Goal: Information Seeking & Learning: Learn about a topic

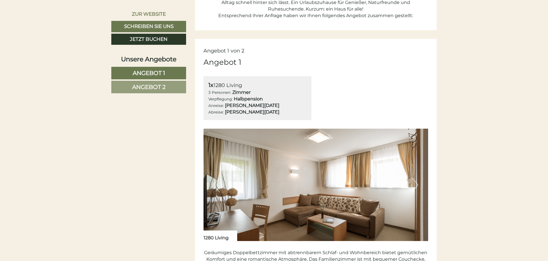
scroll to position [378, 0]
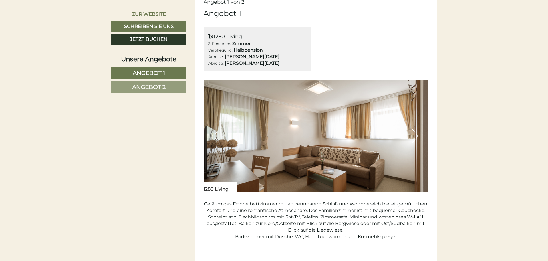
click at [414, 136] on button "Next" at bounding box center [415, 136] width 6 height 14
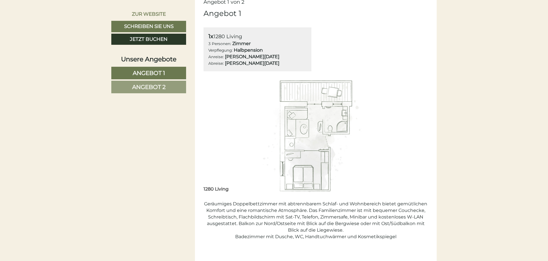
click at [417, 135] on button "Next" at bounding box center [415, 136] width 6 height 14
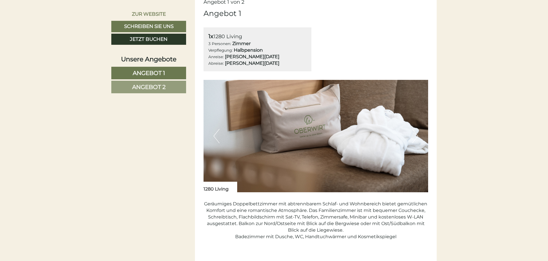
click at [417, 135] on button "Next" at bounding box center [415, 136] width 6 height 14
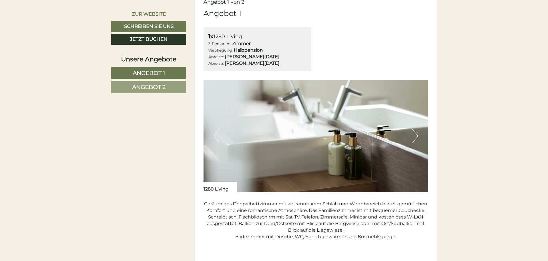
click at [417, 135] on button "Next" at bounding box center [415, 136] width 6 height 14
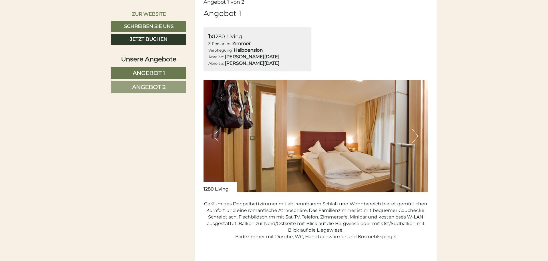
click at [417, 135] on button "Next" at bounding box center [415, 136] width 6 height 14
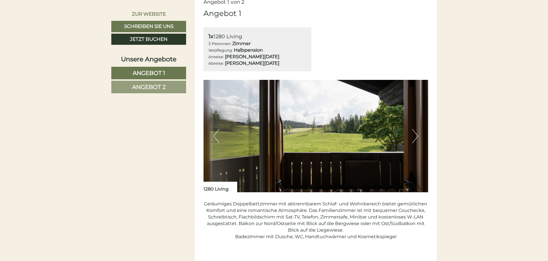
click at [417, 135] on button "Next" at bounding box center [415, 136] width 6 height 14
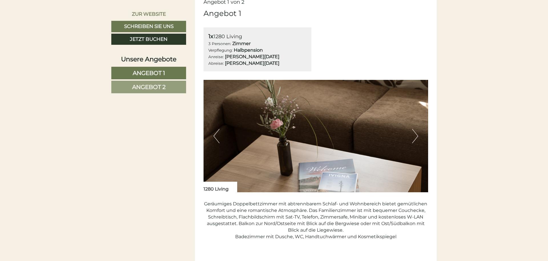
click at [417, 135] on button "Next" at bounding box center [415, 136] width 6 height 14
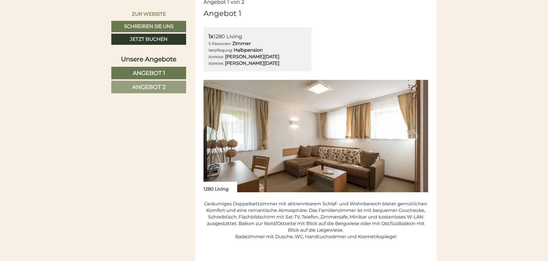
click at [417, 135] on button "Next" at bounding box center [415, 136] width 6 height 14
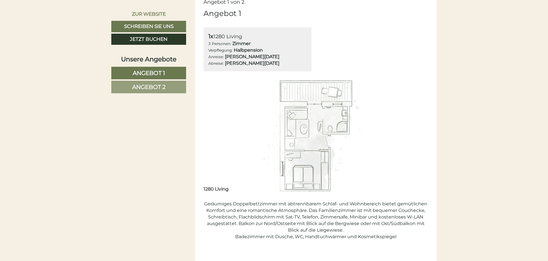
click at [417, 135] on button "Next" at bounding box center [415, 136] width 6 height 14
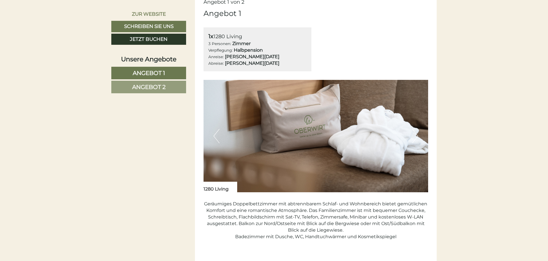
click at [417, 135] on button "Next" at bounding box center [415, 136] width 6 height 14
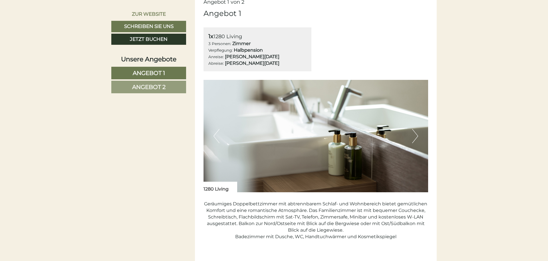
click at [417, 135] on button "Next" at bounding box center [415, 136] width 6 height 14
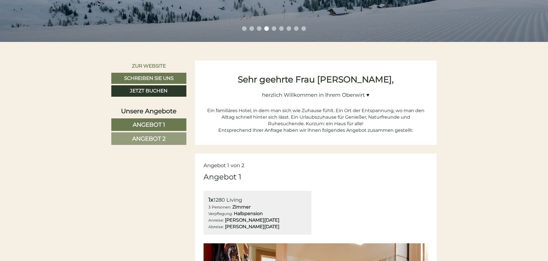
scroll to position [204, 0]
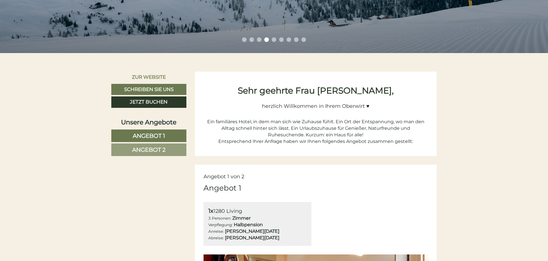
click at [147, 150] on span "Angebot 2" at bounding box center [148, 149] width 33 height 7
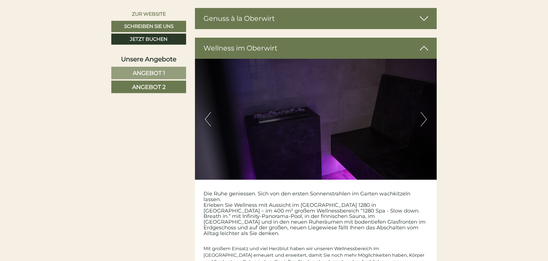
scroll to position [1329, 0]
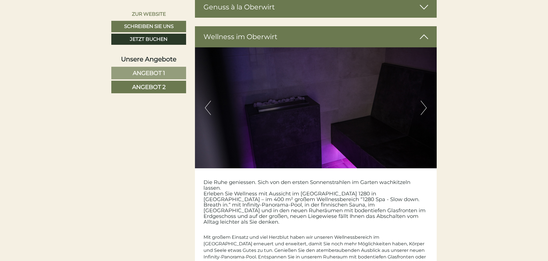
click at [421, 105] on button "Next" at bounding box center [424, 108] width 6 height 14
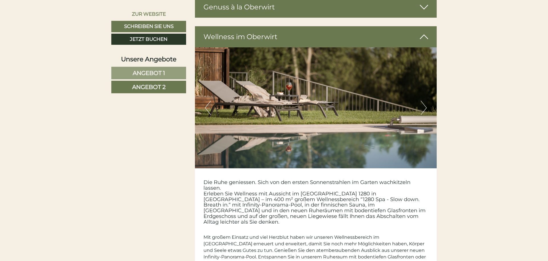
click at [421, 105] on button "Next" at bounding box center [424, 108] width 6 height 14
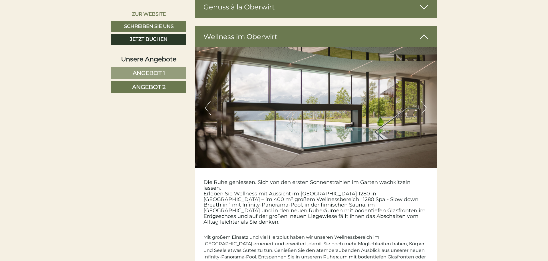
click at [421, 105] on button "Next" at bounding box center [424, 108] width 6 height 14
click at [425, 101] on button "Next" at bounding box center [424, 108] width 6 height 14
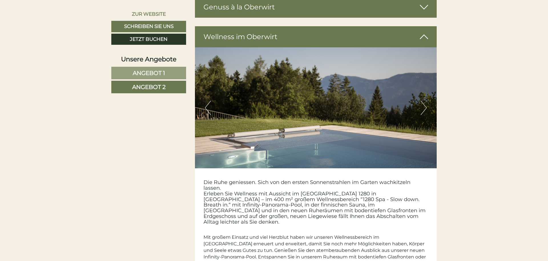
click at [208, 102] on button "Previous" at bounding box center [208, 108] width 6 height 14
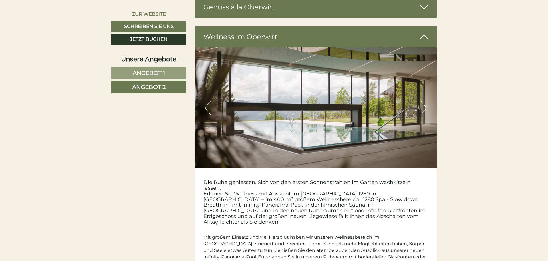
click at [425, 101] on button "Next" at bounding box center [424, 108] width 6 height 14
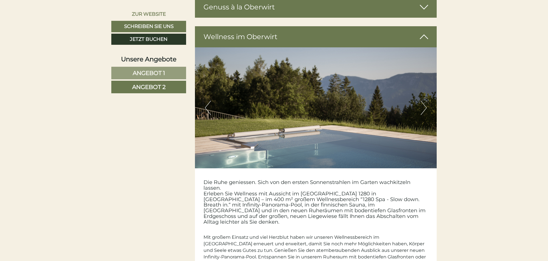
click at [425, 101] on button "Next" at bounding box center [424, 108] width 6 height 14
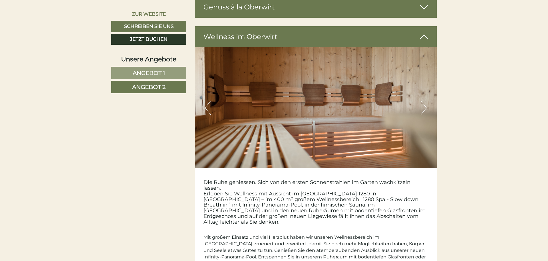
click at [425, 101] on button "Next" at bounding box center [424, 108] width 6 height 14
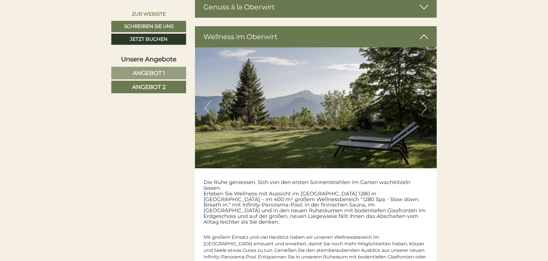
click at [425, 101] on button "Next" at bounding box center [424, 108] width 6 height 14
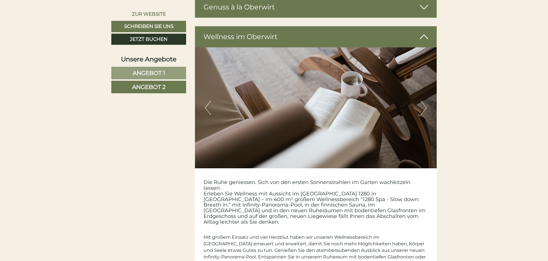
click at [425, 101] on button "Next" at bounding box center [424, 108] width 6 height 14
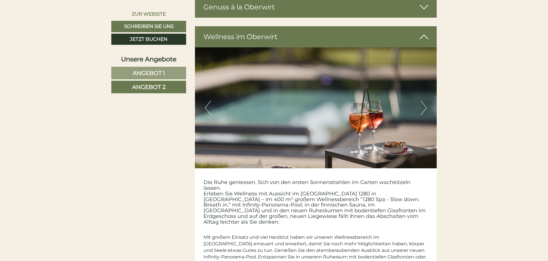
click at [425, 101] on button "Next" at bounding box center [424, 108] width 6 height 14
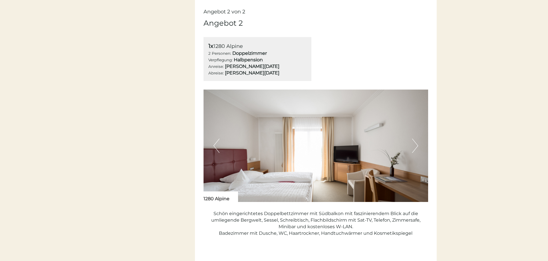
scroll to position [0, 0]
